Goal: Navigation & Orientation: Find specific page/section

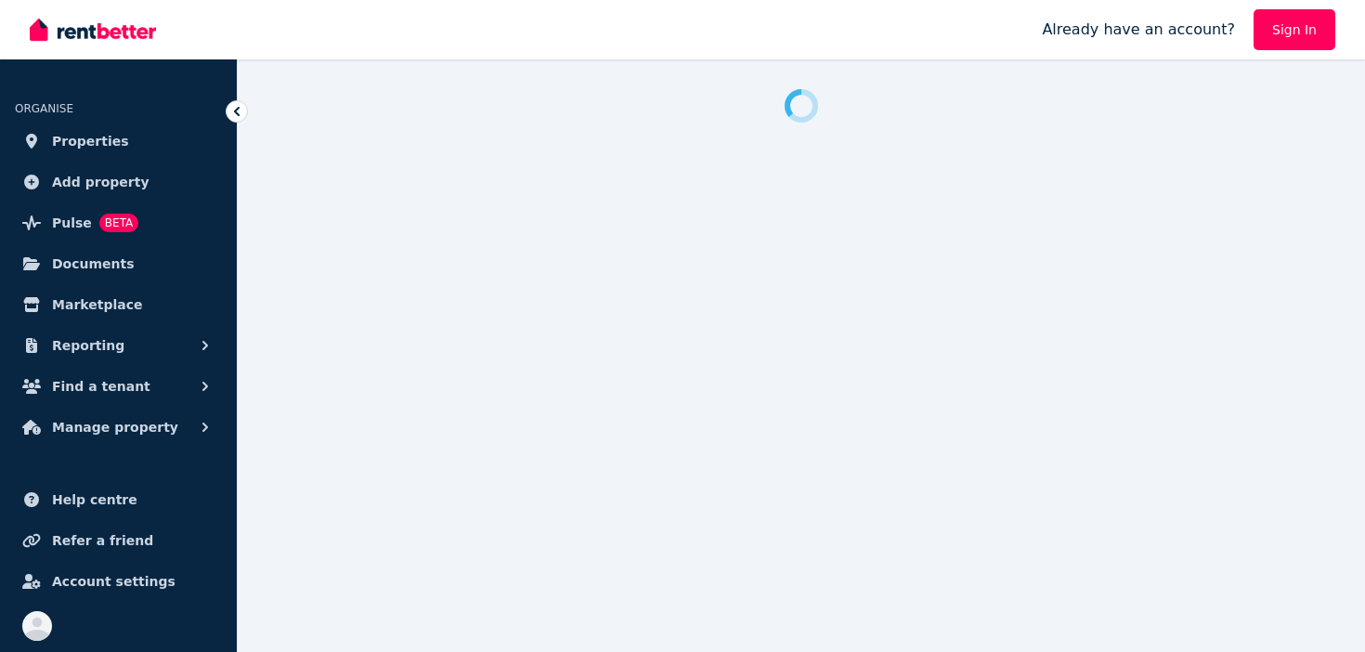
click at [1266, 33] on link "Sign In" at bounding box center [1295, 29] width 82 height 41
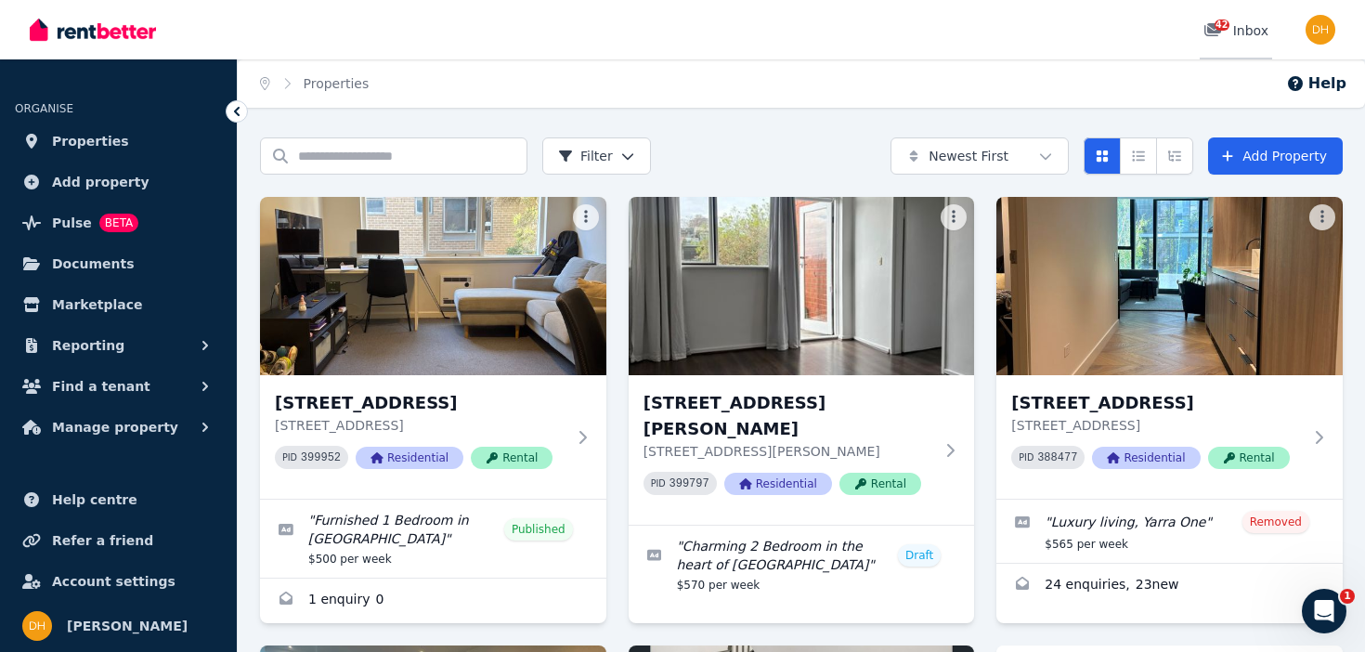
click at [1225, 35] on div "42" at bounding box center [1219, 30] width 30 height 19
